Goal: Browse casually

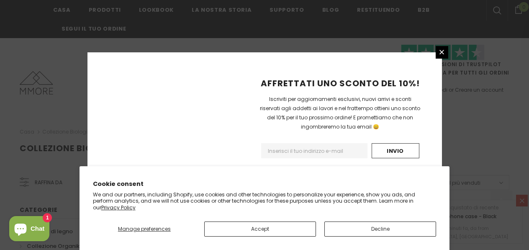
scroll to position [626, 0]
